Goal: Communication & Community: Connect with others

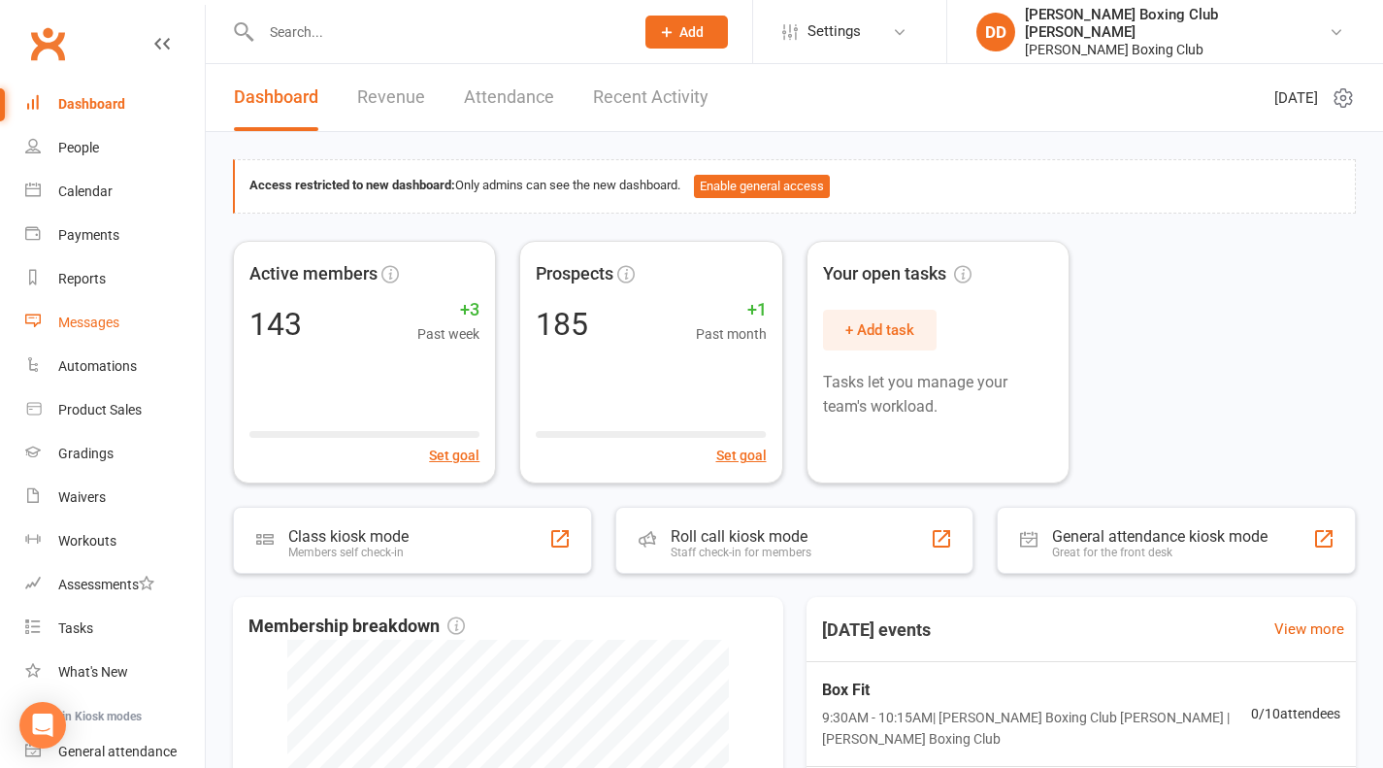
click at [108, 319] on div "Messages" at bounding box center [88, 322] width 61 height 16
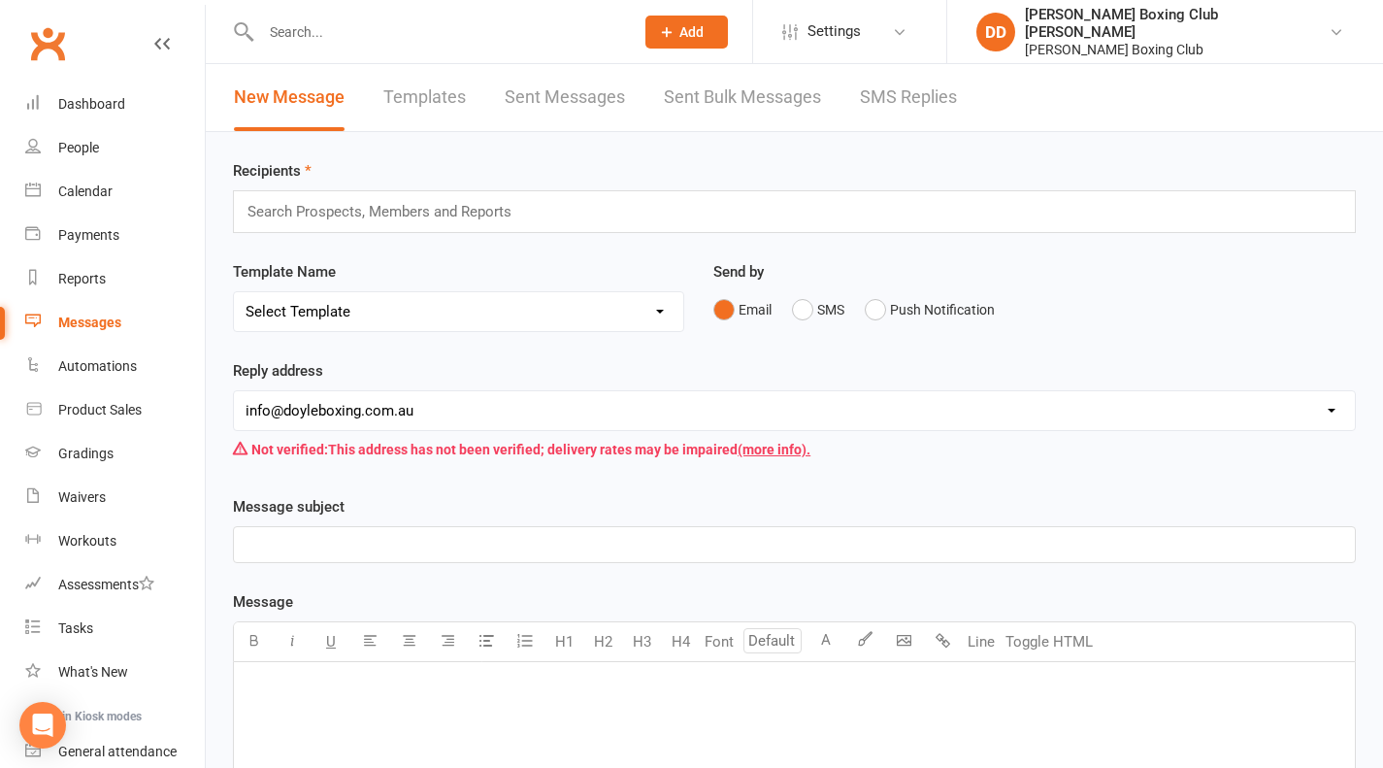
click at [355, 32] on input "text" at bounding box center [437, 31] width 365 height 27
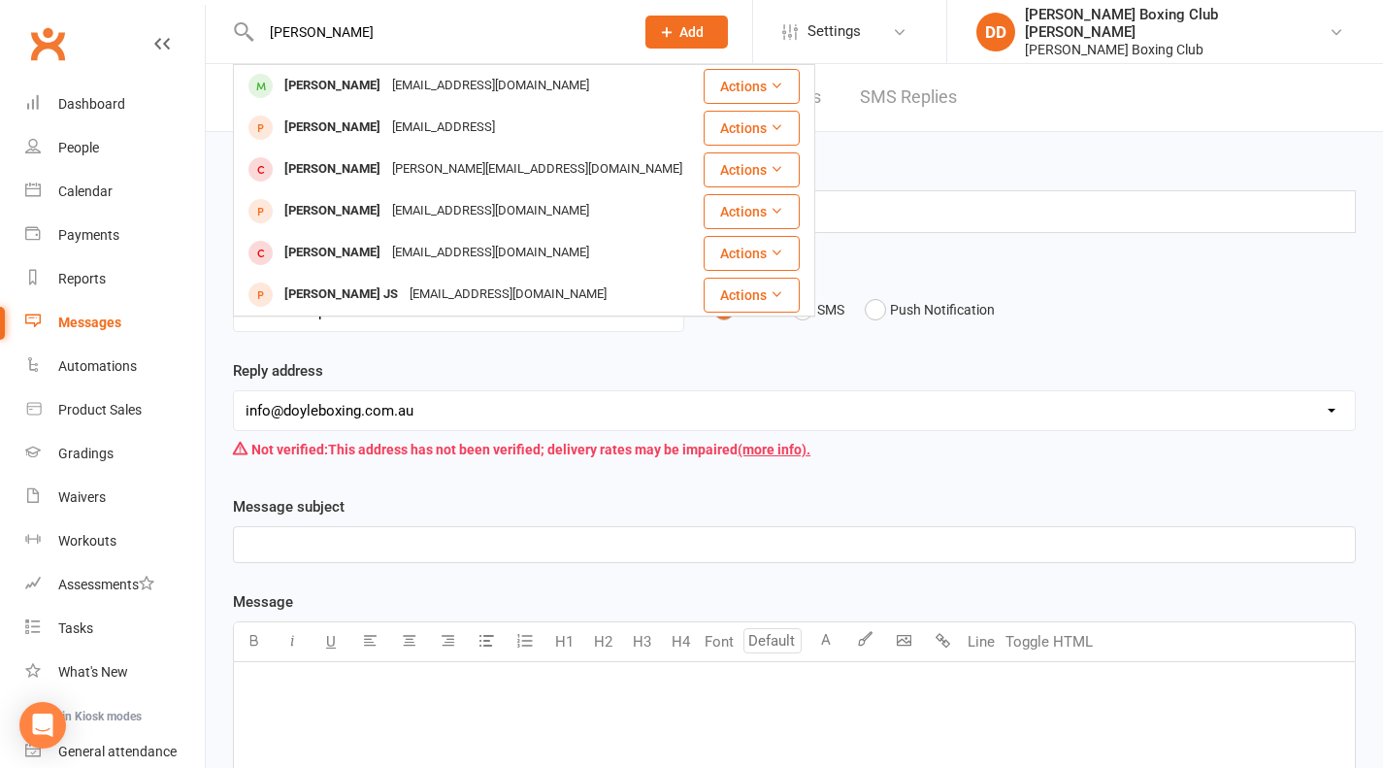
type input "[PERSON_NAME]"
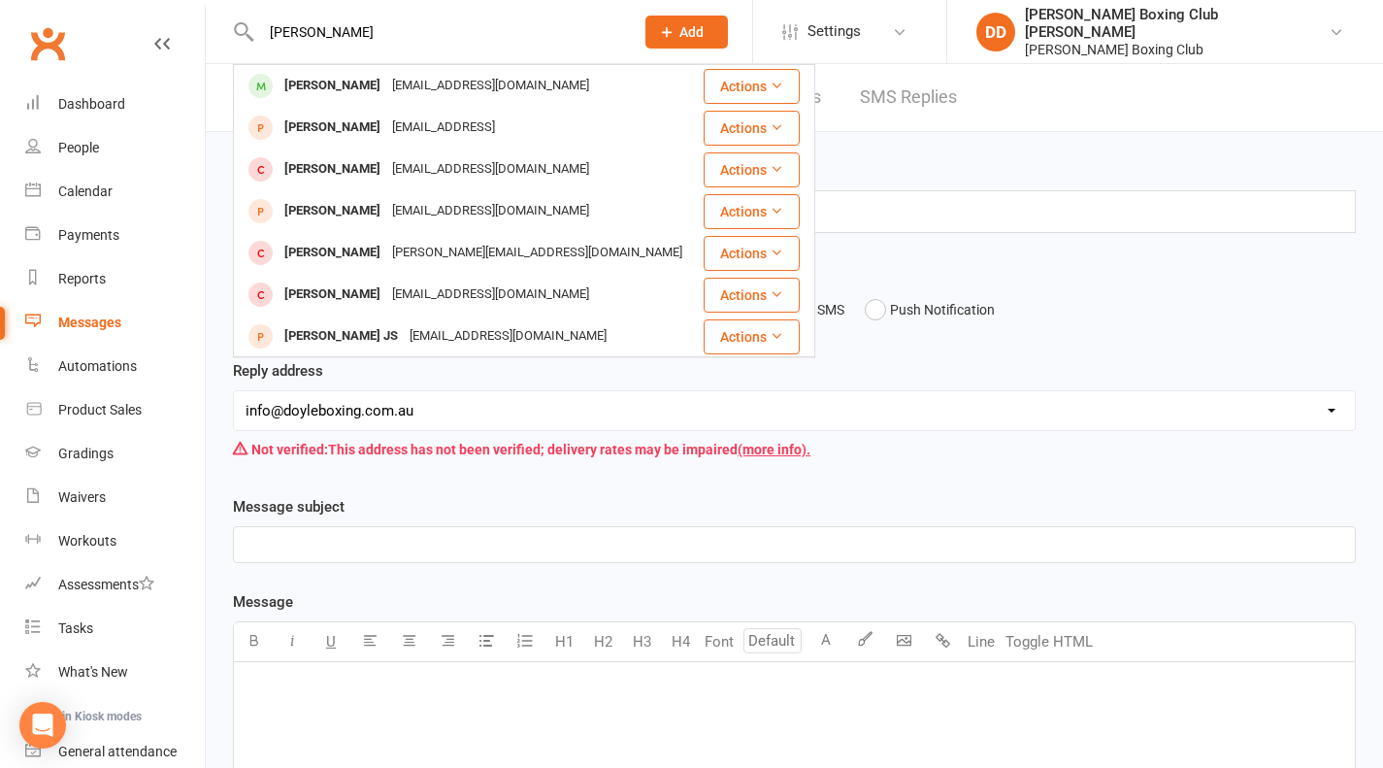
click at [727, 86] on button "Actions" at bounding box center [752, 86] width 96 height 35
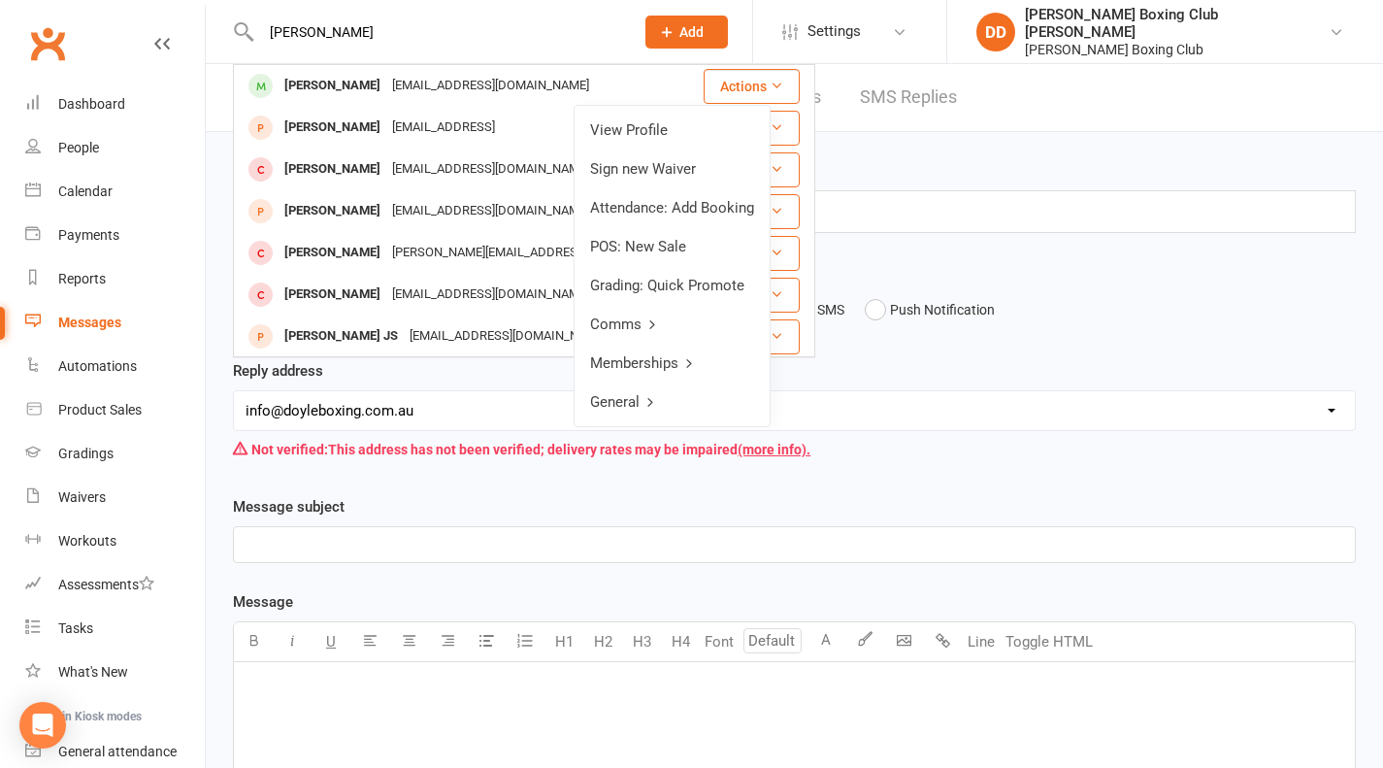
click at [656, 130] on link "View Profile" at bounding box center [672, 130] width 195 height 39
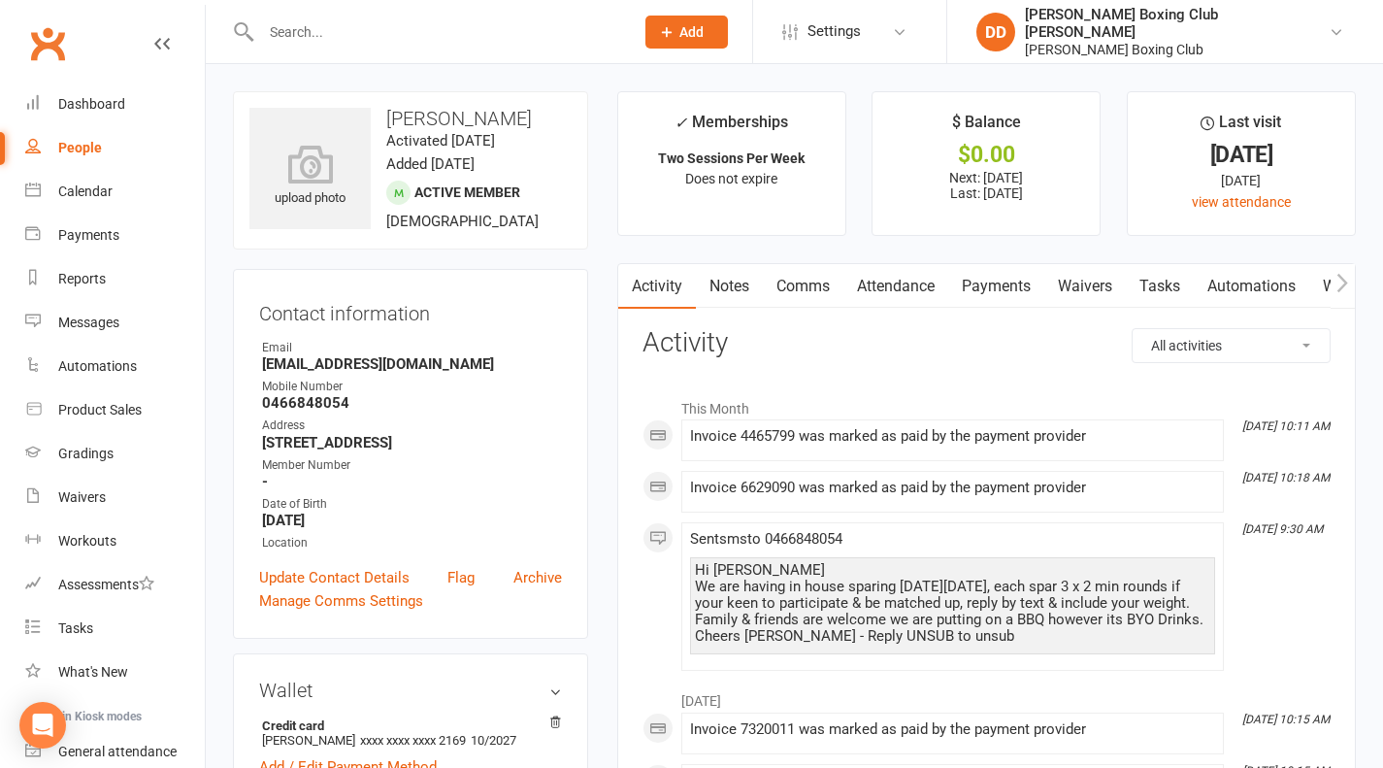
click at [347, 41] on input "text" at bounding box center [437, 31] width 365 height 27
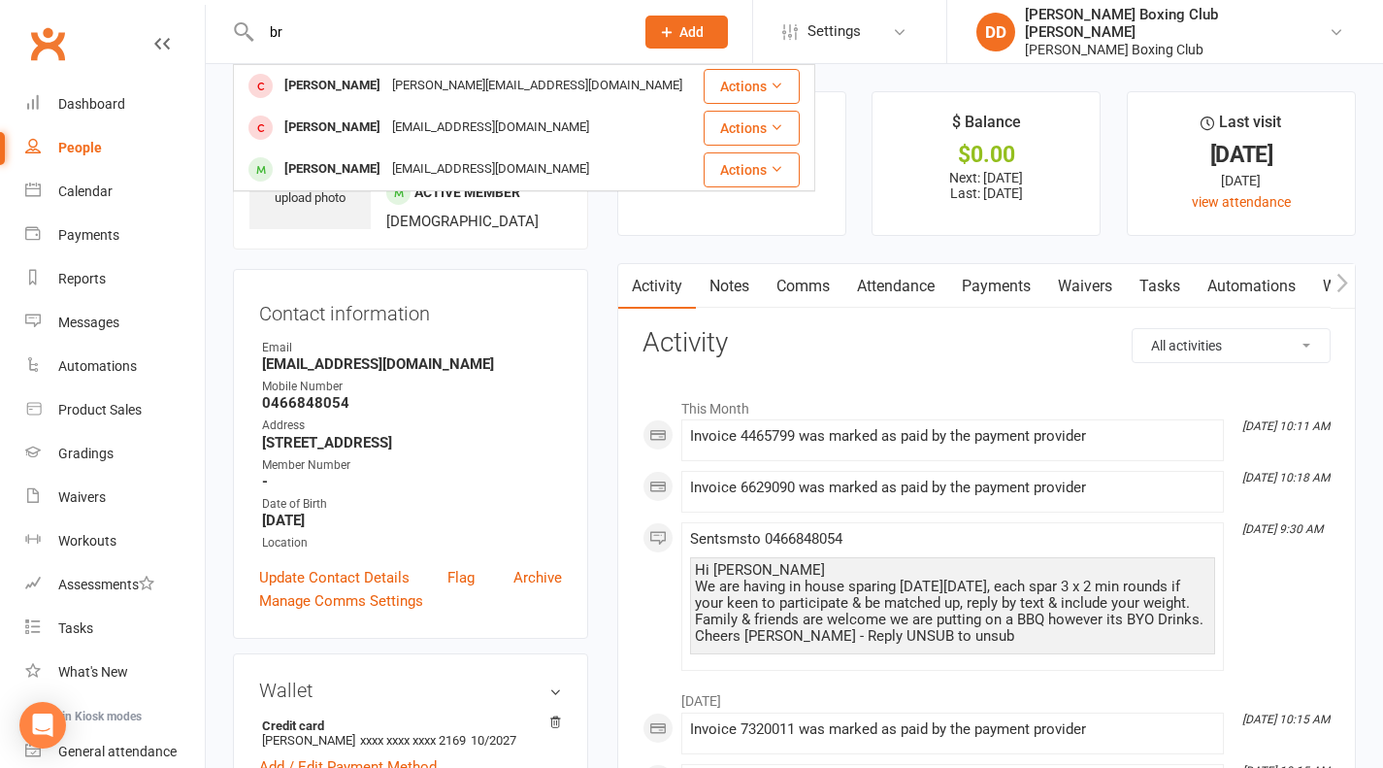
type input "b"
